Goal: Check status: Check status

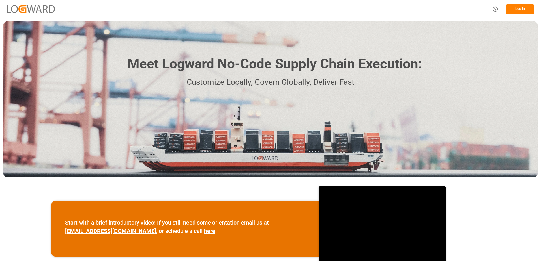
click at [518, 8] on button "Log In" at bounding box center [520, 9] width 28 height 10
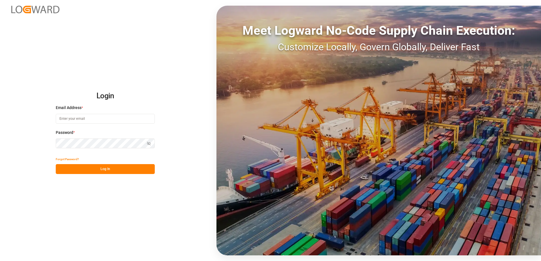
type input "[EMAIL_ADDRESS][DOMAIN_NAME]"
click at [100, 169] on button "Log In" at bounding box center [105, 169] width 99 height 10
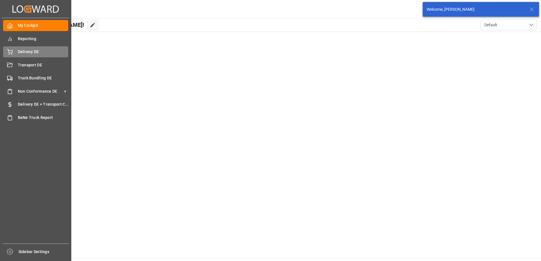
click at [19, 51] on span "Delivery DE" at bounding box center [43, 52] width 51 height 6
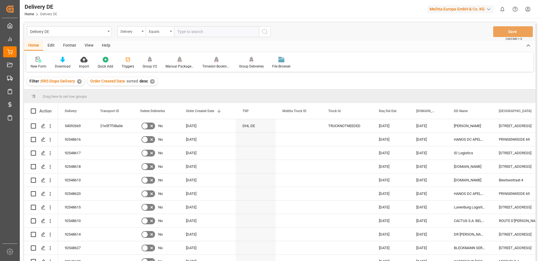
click at [199, 31] on input "text" at bounding box center [216, 31] width 85 height 11
type input "92548627"
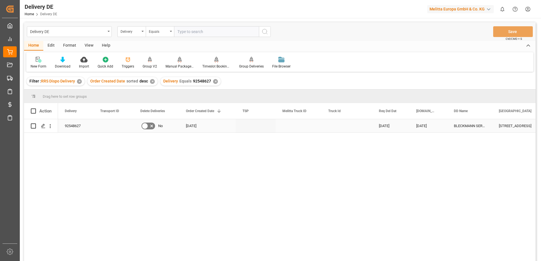
click at [32, 126] on input "Press Space to toggle row selection (unchecked)" at bounding box center [33, 126] width 5 height 5
checkbox input "true"
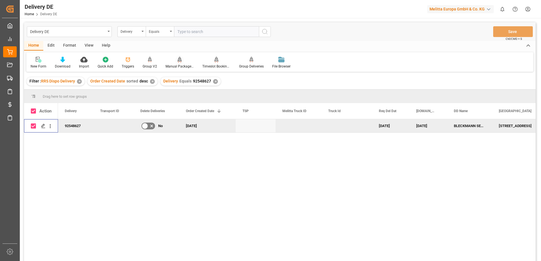
click at [181, 64] on div "Manual Package TypeDetermination" at bounding box center [179, 66] width 28 height 5
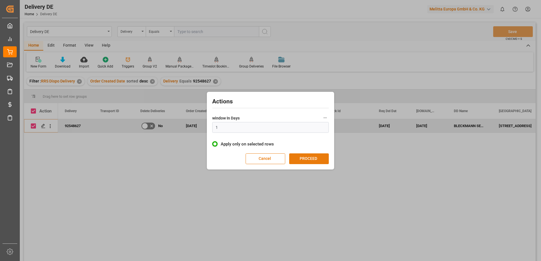
click at [311, 158] on button "PROCEED" at bounding box center [309, 159] width 40 height 11
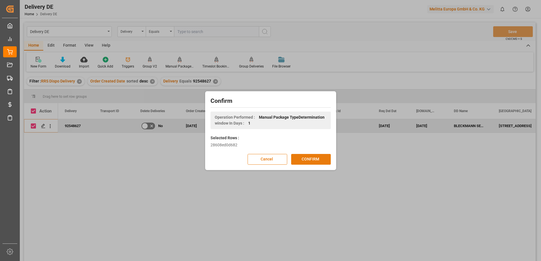
click at [320, 159] on button "CONFIRM" at bounding box center [311, 159] width 40 height 11
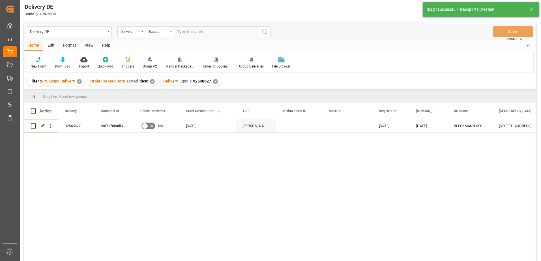
click at [185, 33] on input "text" at bounding box center [216, 31] width 85 height 11
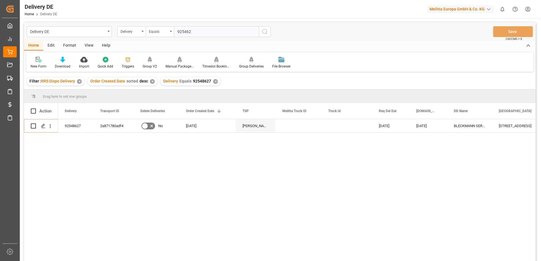
type input "9254628"
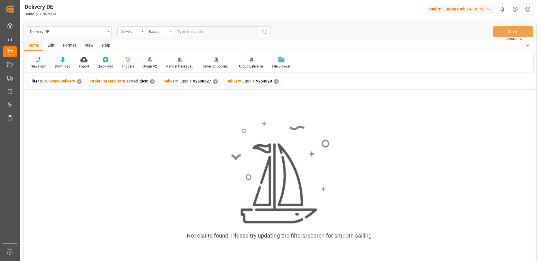
click at [274, 81] on div "✕" at bounding box center [276, 81] width 5 height 5
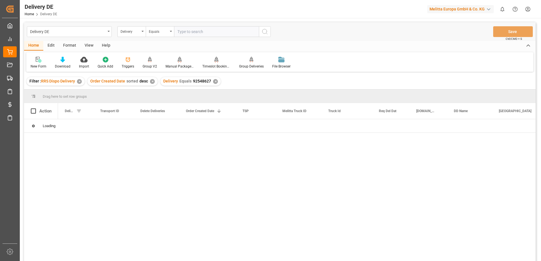
click at [213, 82] on div "✕" at bounding box center [215, 81] width 5 height 5
click at [186, 32] on input "text" at bounding box center [216, 31] width 85 height 11
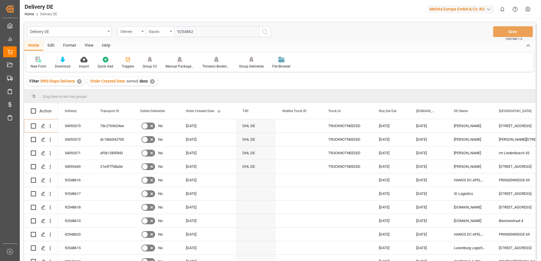
type input "92548628"
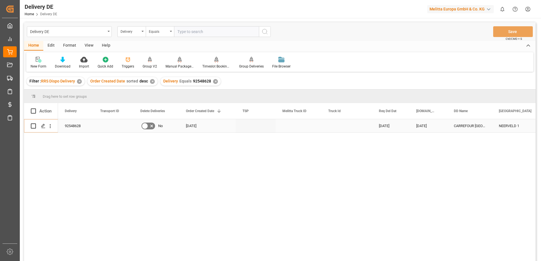
click at [33, 125] on input "Press Space to toggle row selection (unchecked)" at bounding box center [33, 126] width 5 height 5
checkbox input "true"
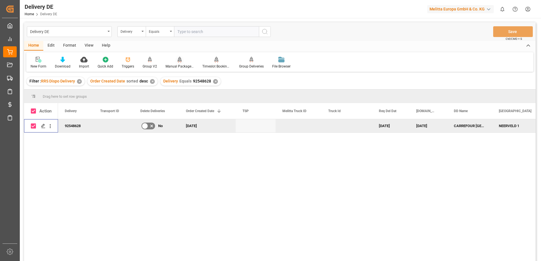
click at [182, 63] on div "Manual Package TypeDetermination" at bounding box center [179, 63] width 37 height 12
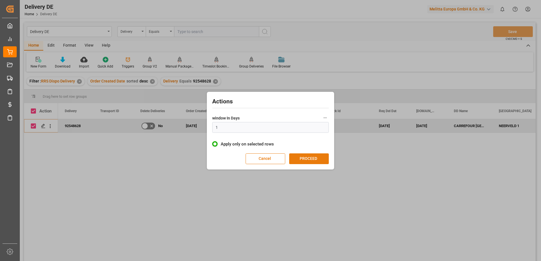
click at [306, 161] on button "PROCEED" at bounding box center [309, 159] width 40 height 11
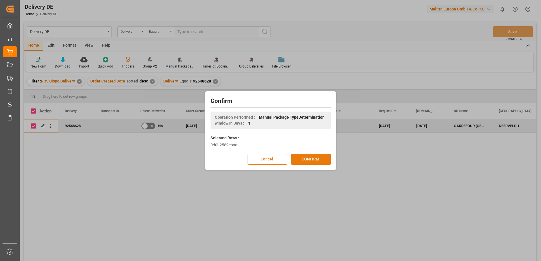
click at [299, 159] on button "CONFIRM" at bounding box center [311, 159] width 40 height 11
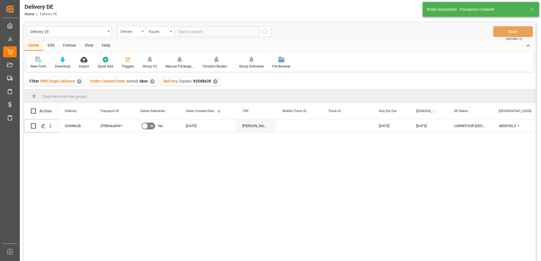
click at [213, 82] on div "✕" at bounding box center [215, 81] width 5 height 5
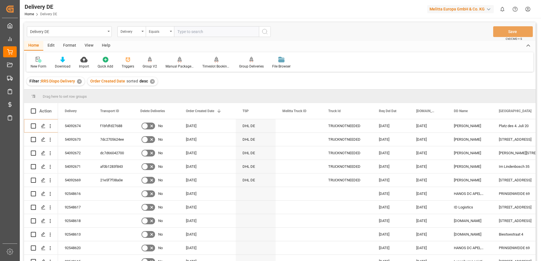
click at [200, 33] on input "text" at bounding box center [216, 31] width 85 height 11
type input "92548629"
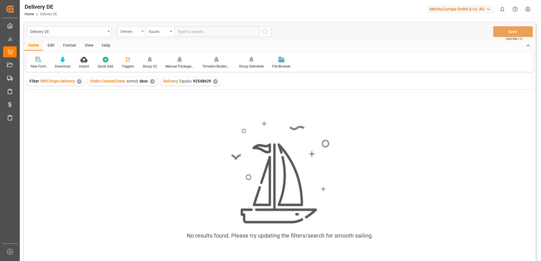
click at [213, 83] on div "✕" at bounding box center [215, 81] width 5 height 5
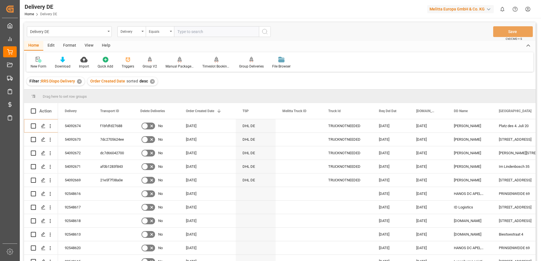
click at [150, 81] on div "✕" at bounding box center [152, 81] width 5 height 5
click at [210, 31] on input "text" at bounding box center [216, 31] width 85 height 11
type input "92548629"
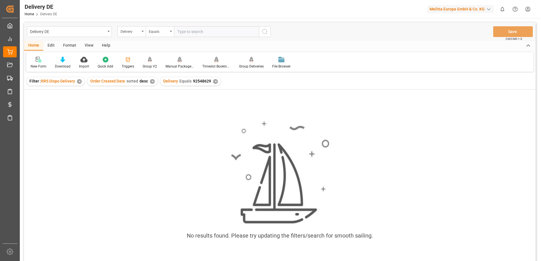
click at [213, 80] on div "✕" at bounding box center [215, 81] width 5 height 5
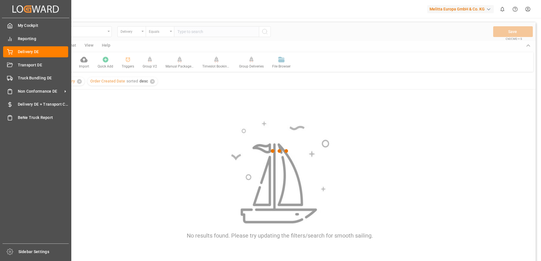
click at [20, 51] on span "Delivery DE" at bounding box center [43, 52] width 51 height 6
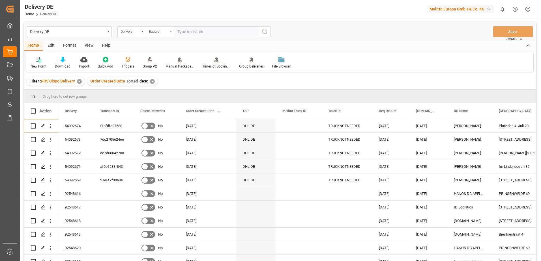
click at [212, 32] on input "text" at bounding box center [216, 31] width 85 height 11
type input "92548629"
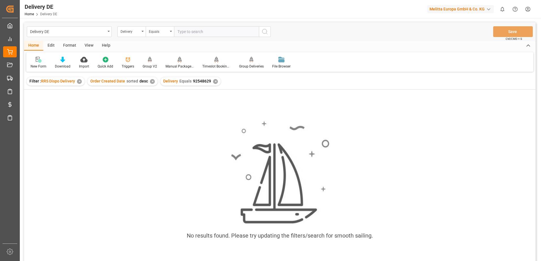
click at [213, 84] on div "✕" at bounding box center [215, 81] width 5 height 5
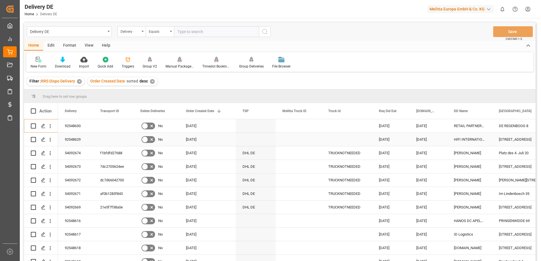
click at [33, 141] on input "Press Space to toggle row selection (unchecked)" at bounding box center [33, 139] width 5 height 5
checkbox input "true"
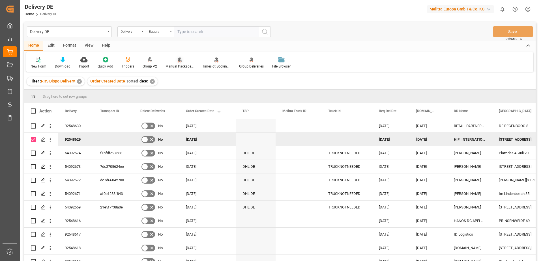
click at [178, 66] on div "Manual Package TypeDetermination" at bounding box center [179, 66] width 28 height 5
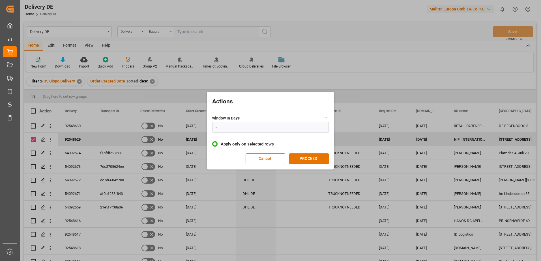
type input "1"
click at [303, 160] on button "PROCEED" at bounding box center [309, 159] width 40 height 11
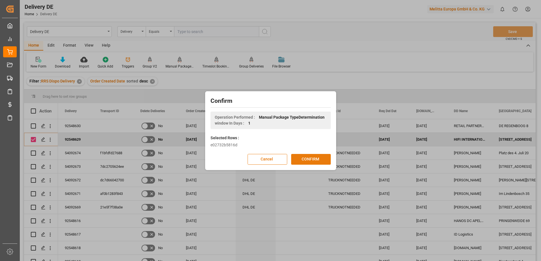
click at [303, 160] on button "CONFIRM" at bounding box center [311, 159] width 40 height 11
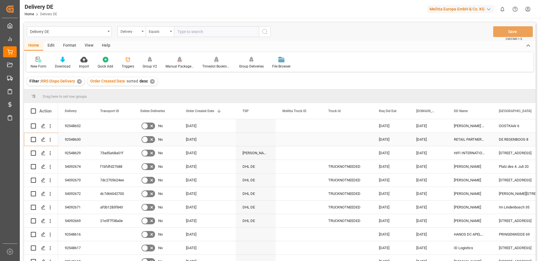
click at [32, 141] on input "Press Space to toggle row selection (unchecked)" at bounding box center [33, 139] width 5 height 5
checkbox input "true"
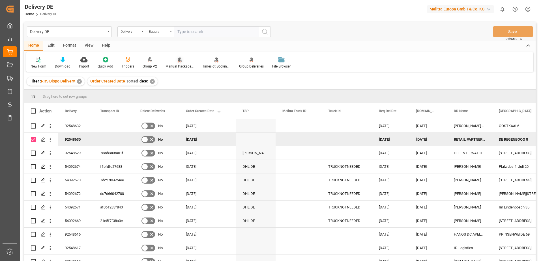
click at [173, 66] on div "Manual Package TypeDetermination" at bounding box center [179, 66] width 28 height 5
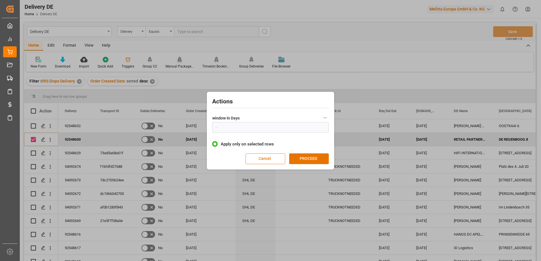
type input "1"
click at [307, 161] on button "PROCEED" at bounding box center [309, 159] width 40 height 11
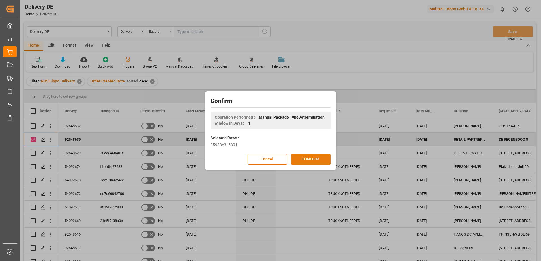
click at [299, 161] on button "CONFIRM" at bounding box center [311, 159] width 40 height 11
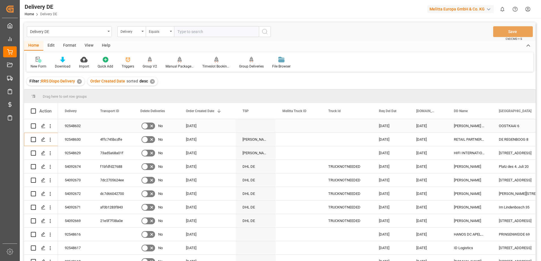
click at [32, 124] on input "Press Space to toggle row selection (unchecked)" at bounding box center [33, 126] width 5 height 5
checkbox input "true"
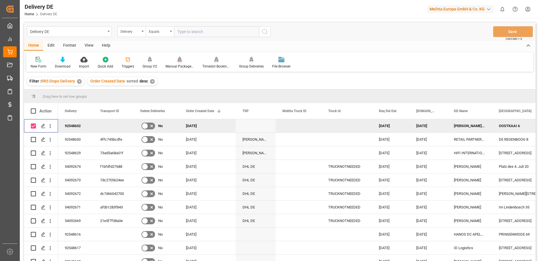
click at [175, 62] on div at bounding box center [179, 60] width 28 height 6
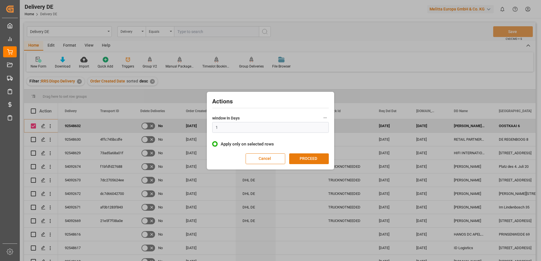
click at [308, 159] on button "PROCEED" at bounding box center [309, 159] width 40 height 11
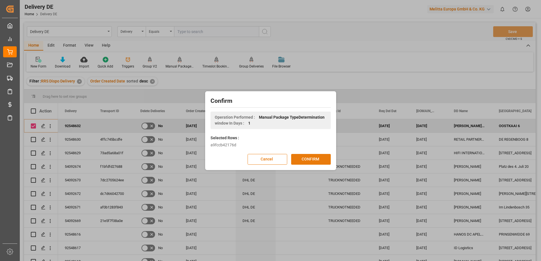
click at [305, 161] on button "CONFIRM" at bounding box center [311, 159] width 40 height 11
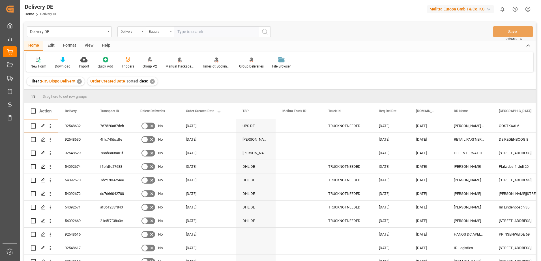
click at [141, 31] on div "Delivery" at bounding box center [131, 31] width 28 height 11
type input "DD"
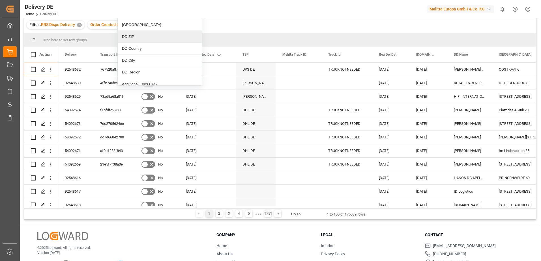
click at [215, 33] on div "Drag here to set row groups Drag here to set column labels Action Delivery Tran…" at bounding box center [279, 120] width 511 height 175
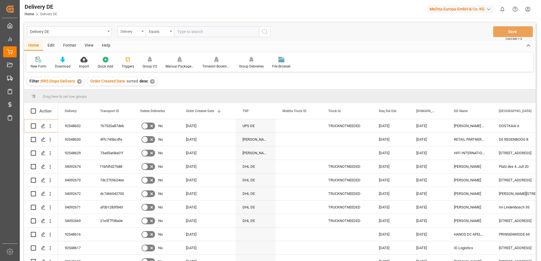
click at [143, 30] on div "Delivery" at bounding box center [131, 31] width 28 height 11
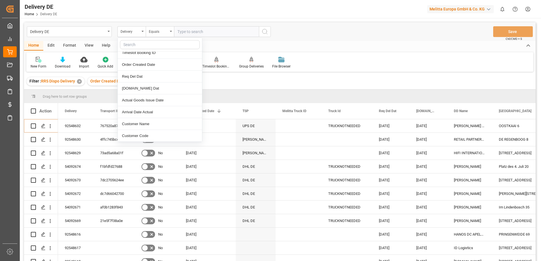
scroll to position [170, 0]
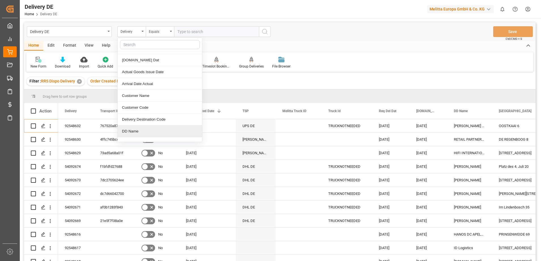
click at [137, 132] on div "DD Name" at bounding box center [160, 132] width 84 height 12
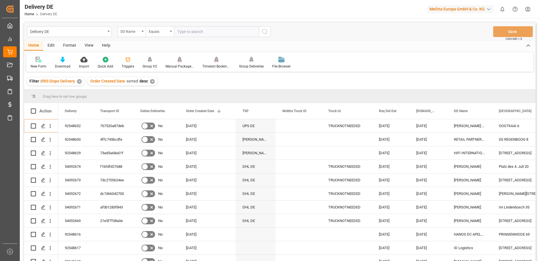
click at [208, 31] on input "text" at bounding box center [216, 31] width 85 height 11
type input "18082025"
click at [265, 32] on icon "search button" at bounding box center [264, 31] width 7 height 7
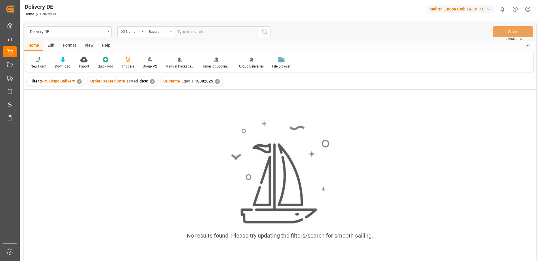
click at [215, 82] on div "✕" at bounding box center [217, 81] width 5 height 5
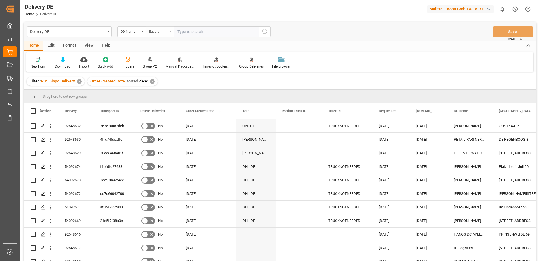
click at [170, 33] on div "Equals" at bounding box center [160, 31] width 28 height 11
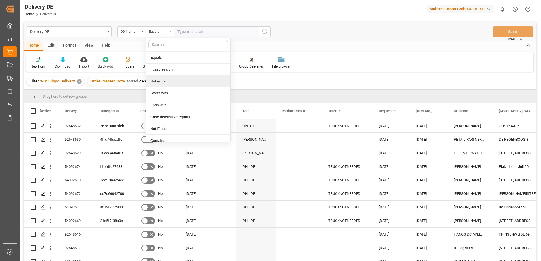
click at [326, 50] on div "Home Edit Format View Help" at bounding box center [279, 46] width 511 height 10
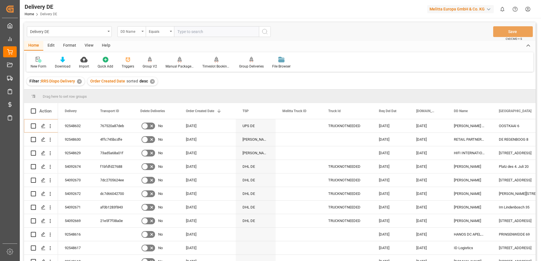
click at [144, 33] on div "DD Name" at bounding box center [131, 31] width 28 height 11
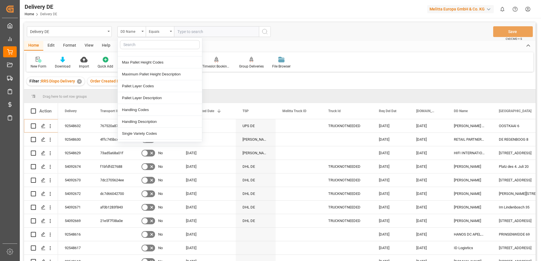
scroll to position [764, 0]
click at [142, 33] on div "DD Name" at bounding box center [131, 31] width 28 height 11
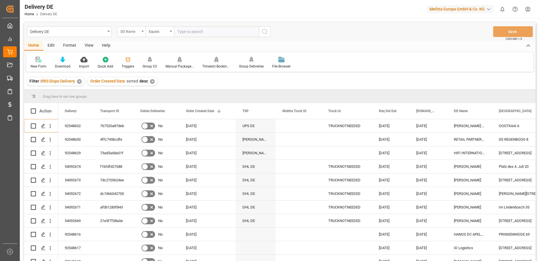
click at [142, 33] on div "DD Name" at bounding box center [131, 31] width 28 height 11
type input "DD DATE"
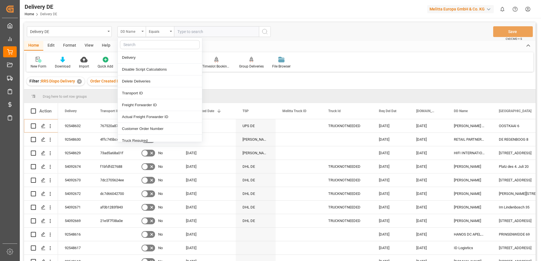
click at [142, 33] on div "DD Name" at bounding box center [131, 31] width 28 height 11
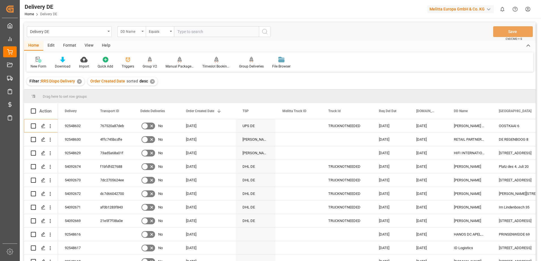
click at [142, 32] on icon "open menu" at bounding box center [142, 31] width 2 height 1
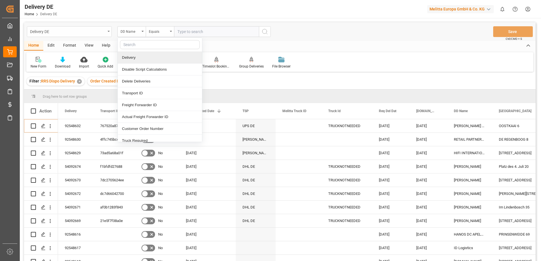
click at [110, 33] on div "Delivery DE" at bounding box center [69, 31] width 85 height 11
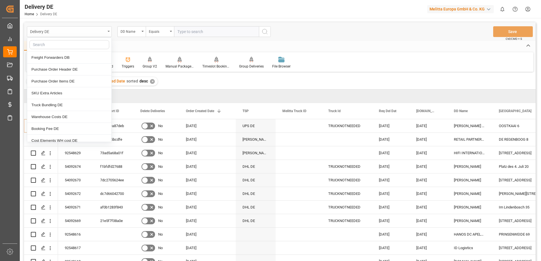
click at [110, 33] on div "Delivery DE" at bounding box center [69, 31] width 85 height 11
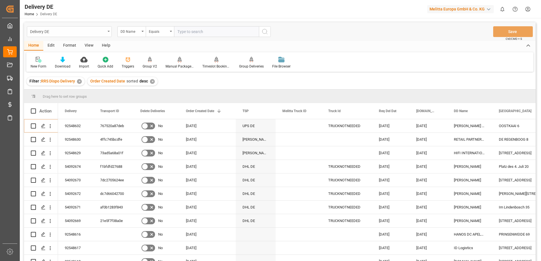
click at [110, 33] on div "Delivery DE" at bounding box center [69, 31] width 85 height 11
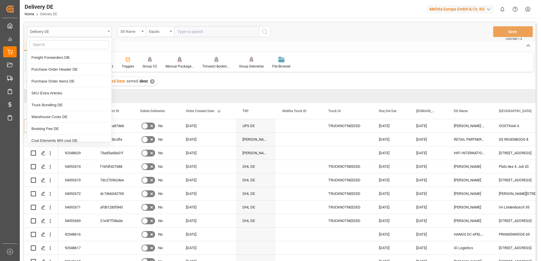
click at [110, 33] on div "Delivery DE" at bounding box center [69, 31] width 85 height 11
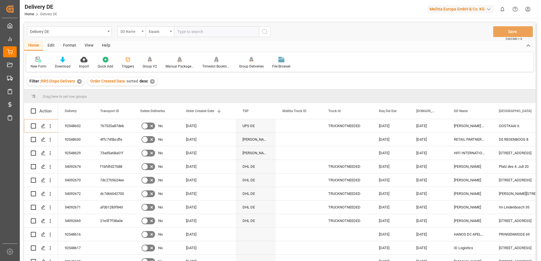
click at [144, 33] on div "DD Name" at bounding box center [131, 31] width 28 height 11
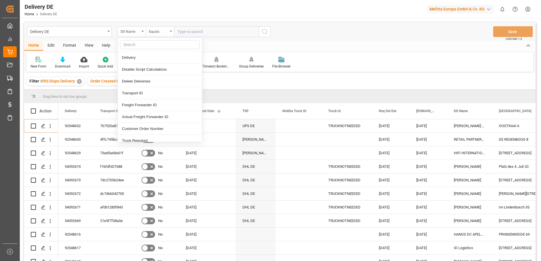
click at [141, 46] on input "text" at bounding box center [160, 44] width 80 height 9
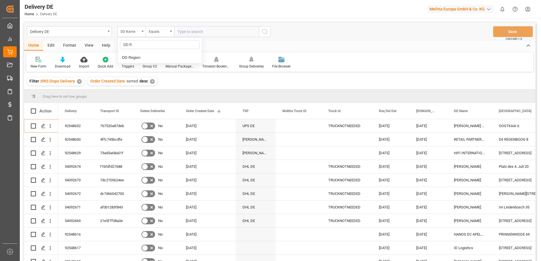
type input "DD"
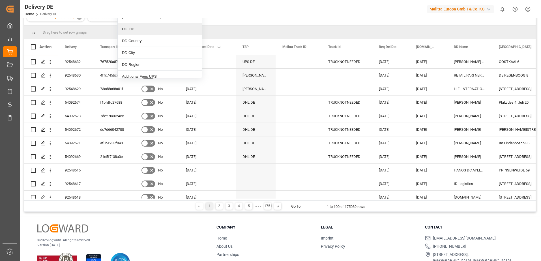
scroll to position [55, 0]
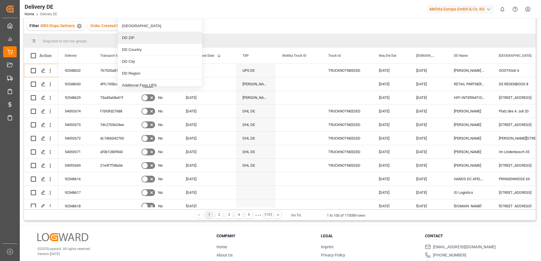
click at [237, 25] on div "Delivery DE DD Name DD Order Created Date DD Name DD Street DD ZIP DD Country D…" at bounding box center [279, 94] width 511 height 254
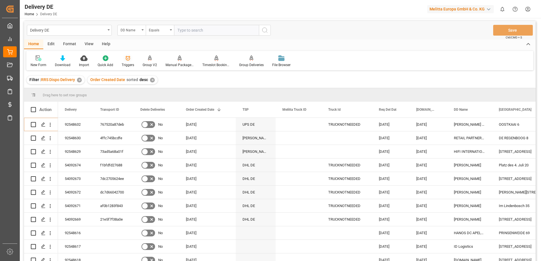
scroll to position [0, 0]
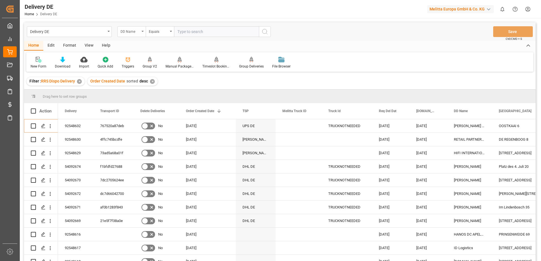
click at [144, 31] on div "DD Name" at bounding box center [131, 31] width 28 height 11
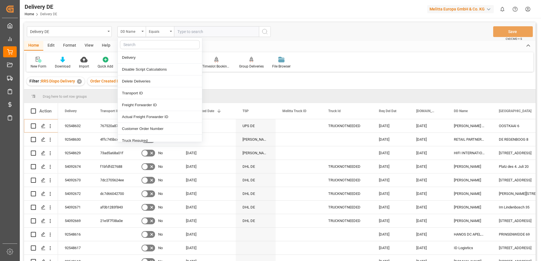
click at [198, 33] on input "text" at bounding box center [216, 31] width 85 height 11
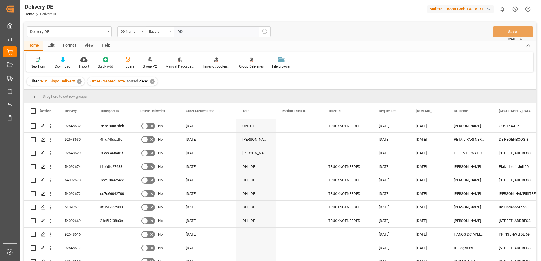
type input "DD"
click at [143, 31] on icon "open menu" at bounding box center [142, 31] width 2 height 1
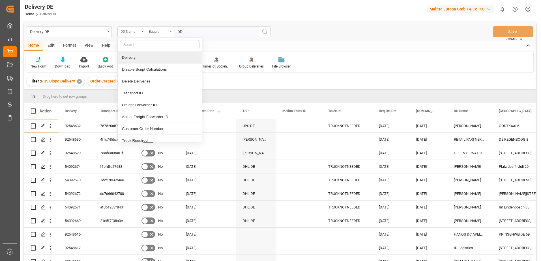
click at [135, 59] on div "Delivery" at bounding box center [160, 58] width 84 height 12
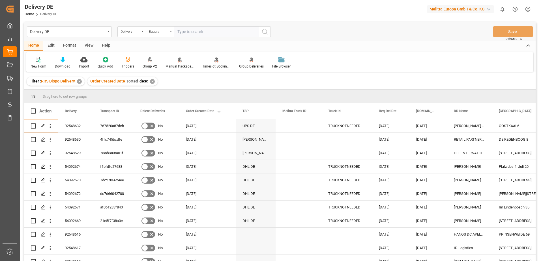
click at [191, 32] on input "text" at bounding box center [216, 31] width 85 height 11
type input "D"
click at [143, 30] on div "Delivery" at bounding box center [131, 31] width 28 height 11
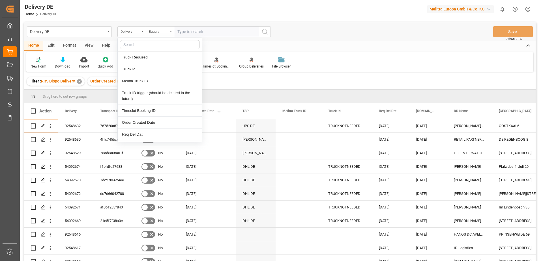
scroll to position [85, 0]
click at [141, 133] on div "Req Del Dat" at bounding box center [160, 133] width 84 height 12
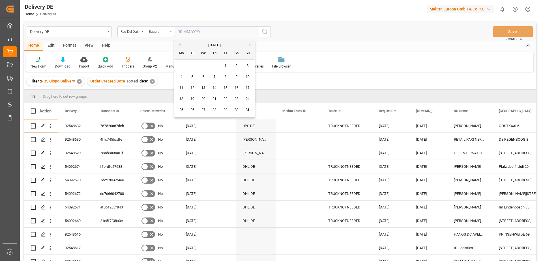
click at [176, 30] on input "text" at bounding box center [216, 31] width 85 height 11
click at [181, 100] on span "18" at bounding box center [181, 99] width 4 height 4
type input "[DATE]"
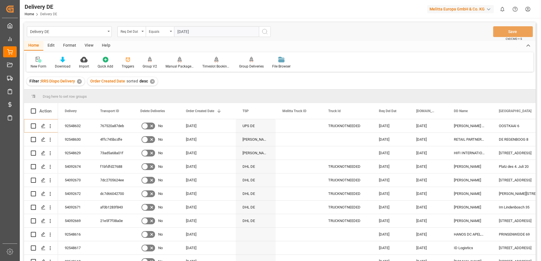
click at [263, 30] on circle "search button" at bounding box center [264, 31] width 5 height 5
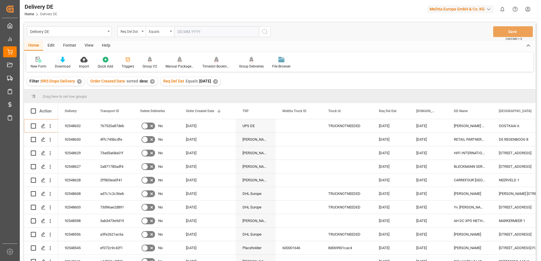
click at [177, 31] on input "text" at bounding box center [216, 31] width 85 height 11
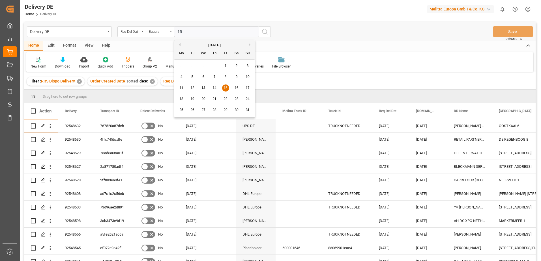
type input "1"
click at [144, 33] on div "Req Del Dat" at bounding box center [131, 31] width 28 height 11
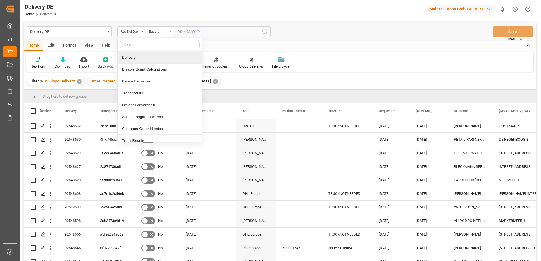
click at [136, 59] on div "Delivery" at bounding box center [160, 58] width 84 height 12
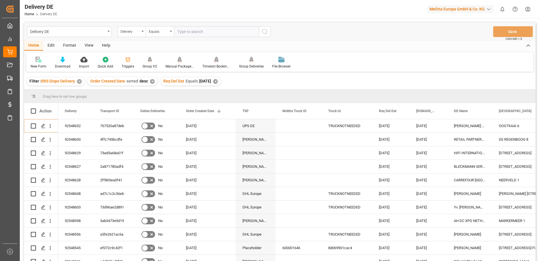
click at [192, 32] on input "text" at bounding box center [216, 31] width 85 height 11
type input "92548597"
click at [264, 32] on icon "search button" at bounding box center [264, 31] width 7 height 7
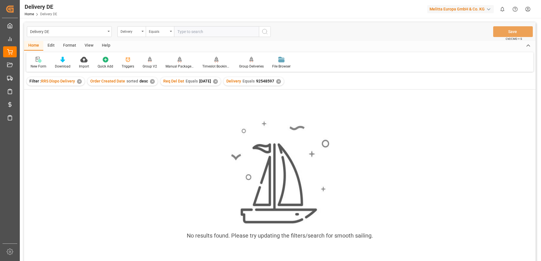
click at [218, 82] on div "✕" at bounding box center [215, 81] width 5 height 5
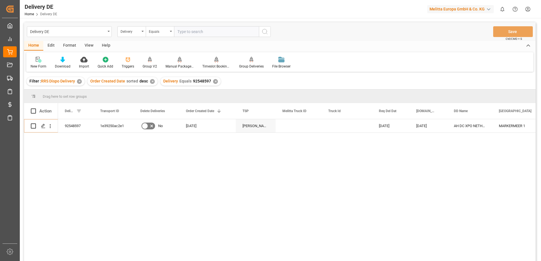
click at [213, 80] on div "✕" at bounding box center [215, 81] width 5 height 5
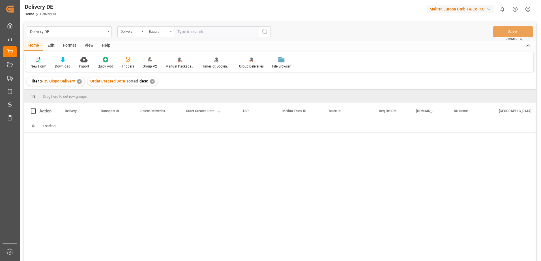
click at [193, 32] on input "text" at bounding box center [216, 31] width 85 height 11
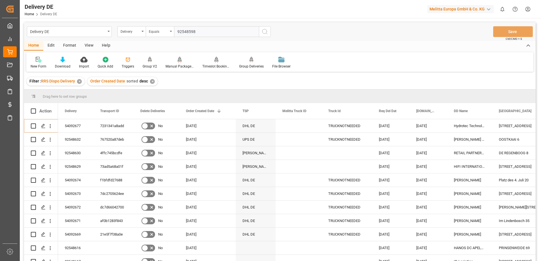
type input "92548598"
click at [263, 33] on circle "search button" at bounding box center [264, 31] width 5 height 5
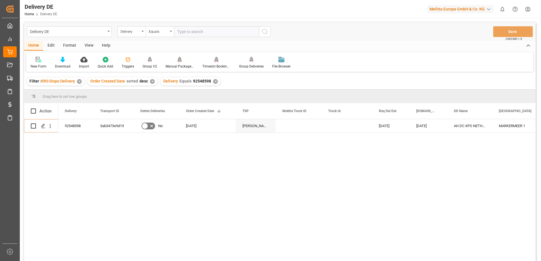
drag, startPoint x: 264, startPoint y: 149, endPoint x: 258, endPoint y: 117, distance: 32.3
click at [264, 149] on div "92548598 3ab3473e9d19 No [DATE] Van Rooijen BENELUX [DATE] [DATE] AH DC XPO NET…" at bounding box center [296, 192] width 477 height 146
click at [529, 7] on html "Created by potrace 1.15, written by [PERSON_NAME] [DATE]-[DATE] Created by potr…" at bounding box center [270, 130] width 541 height 261
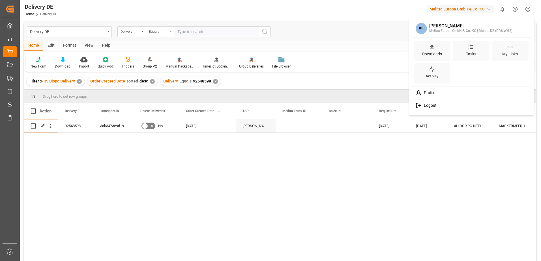
click at [423, 108] on span "Logout" at bounding box center [428, 105] width 15 height 5
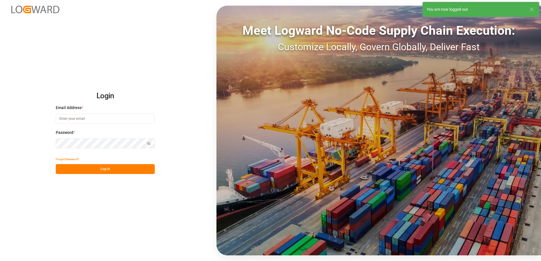
type input "[EMAIL_ADDRESS][DOMAIN_NAME]"
